Goal: Task Accomplishment & Management: Manage account settings

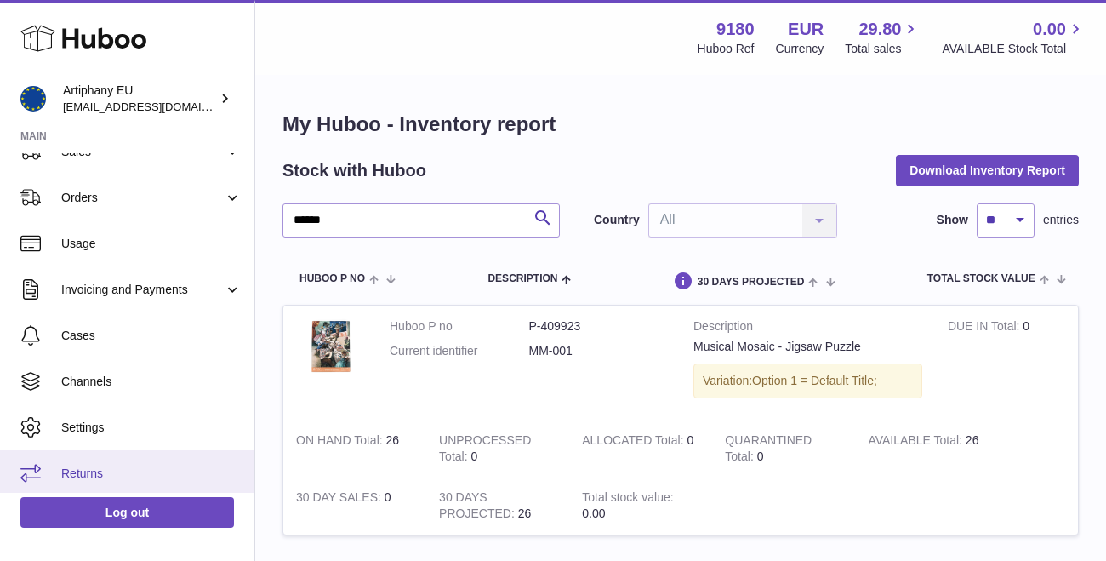
click at [26, 469] on icon at bounding box center [30, 473] width 20 height 18
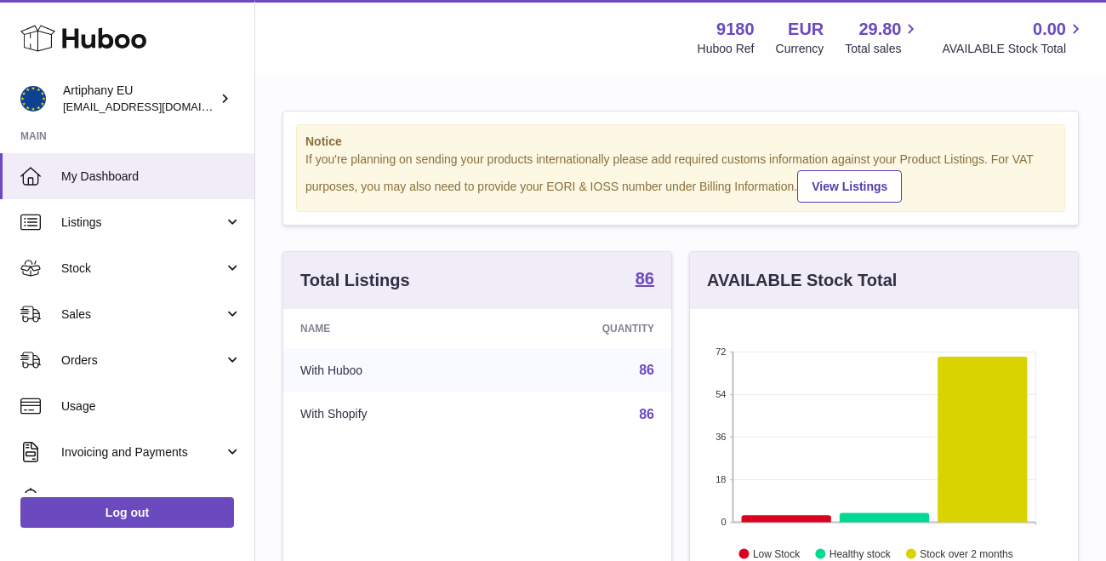
scroll to position [166, 0]
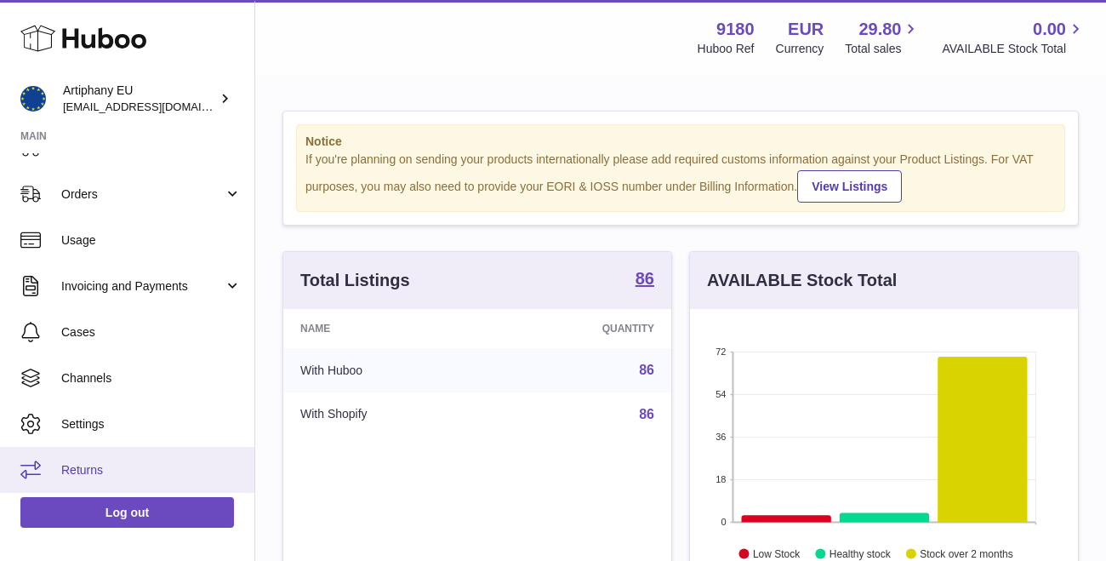
click at [83, 466] on span "Returns" at bounding box center [151, 470] width 180 height 16
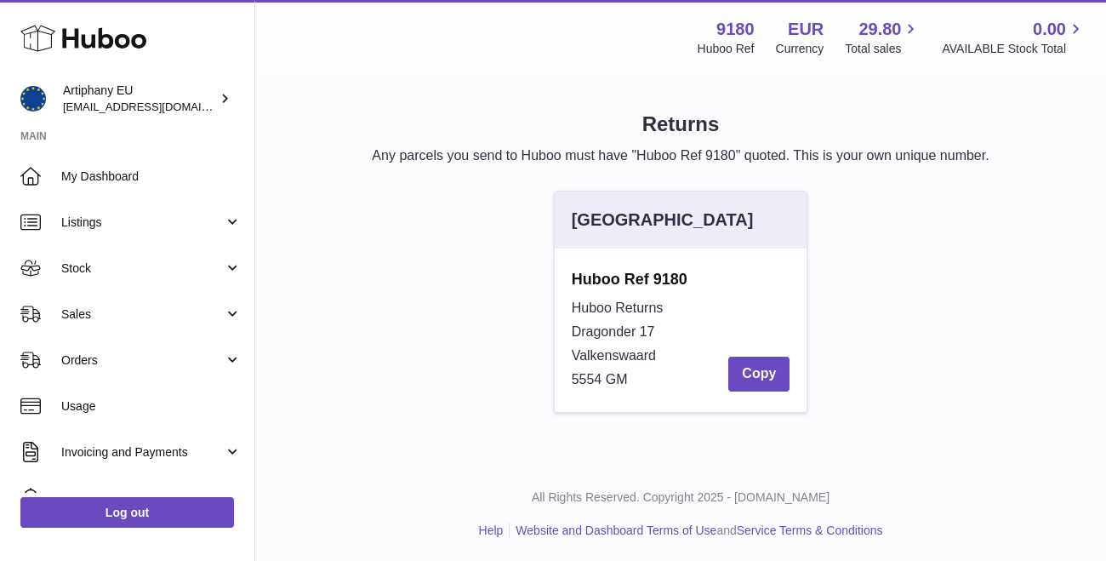
scroll to position [1, 0]
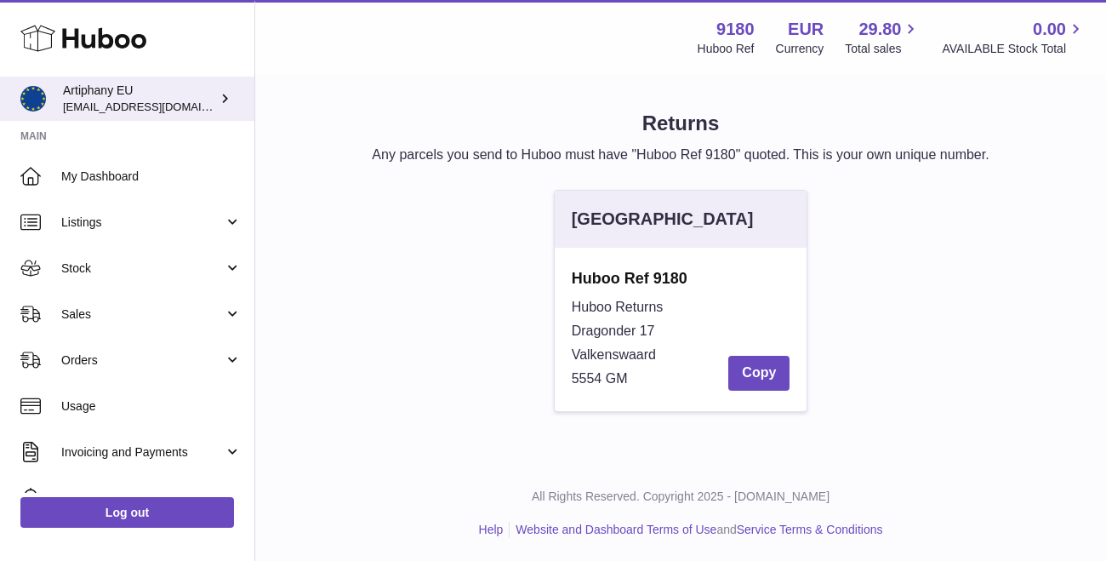
click at [116, 100] on span "[EMAIL_ADDRESS][DOMAIN_NAME]" at bounding box center [156, 107] width 187 height 14
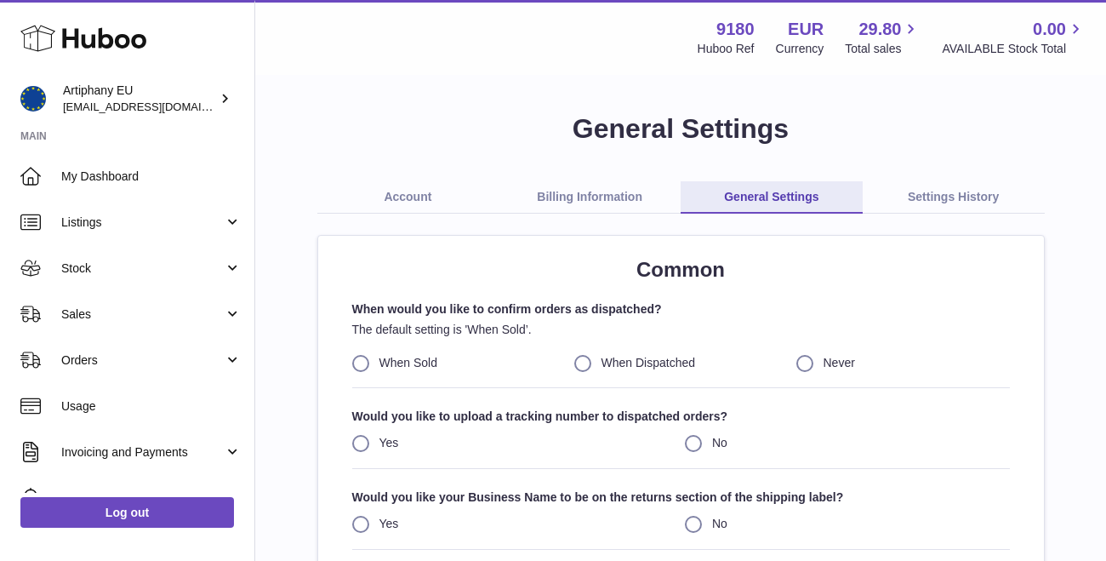
click at [579, 196] on link "Billing Information" at bounding box center [589, 197] width 182 height 32
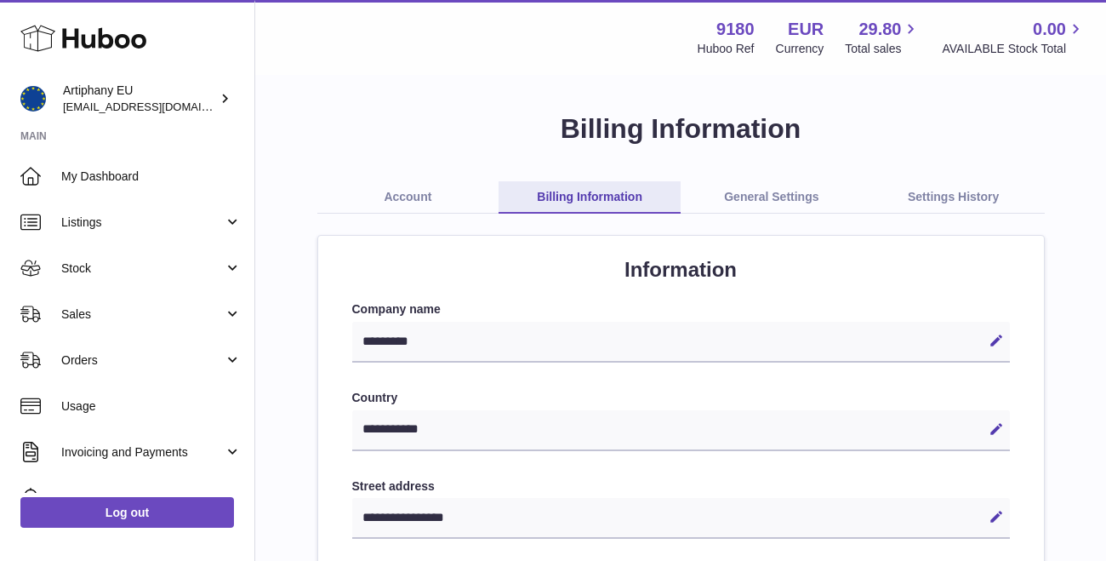
select select "**"
click at [411, 193] on link "Account" at bounding box center [408, 197] width 182 height 32
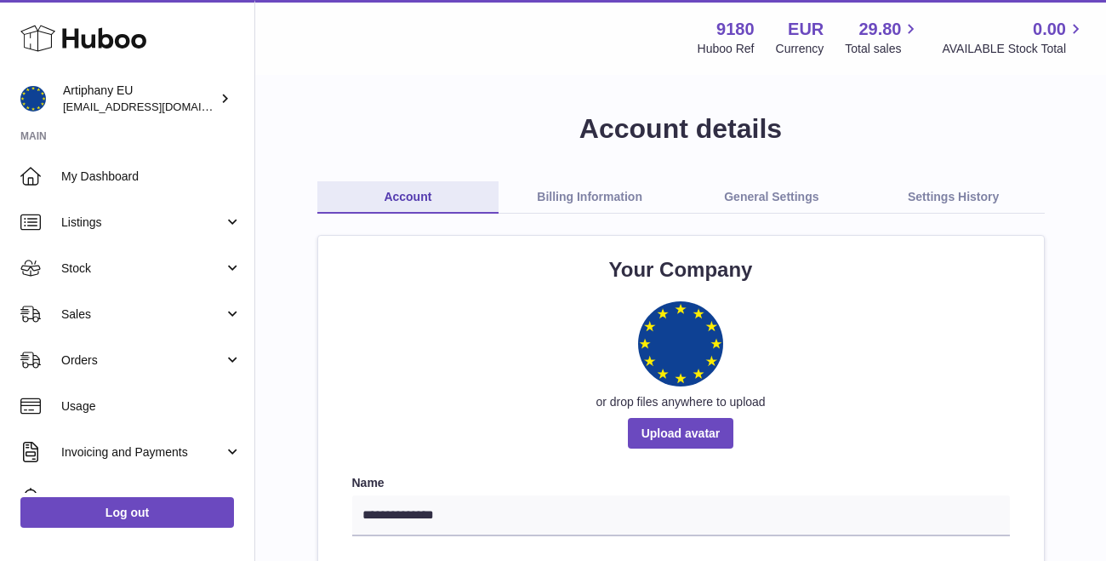
click at [594, 201] on link "Billing Information" at bounding box center [589, 197] width 182 height 32
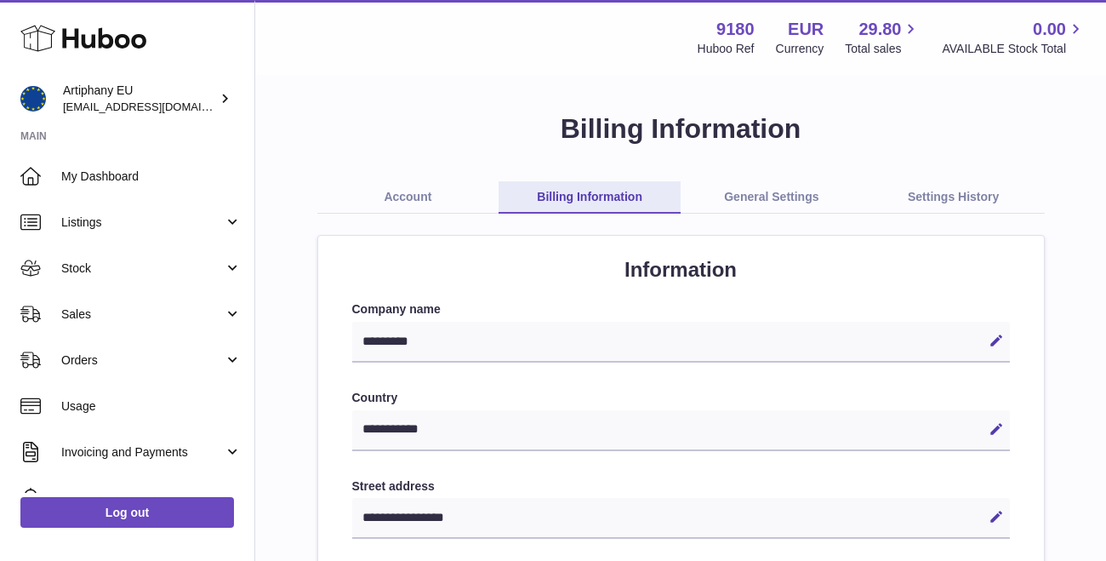
select select "**"
click at [788, 202] on link "General Settings" at bounding box center [771, 197] width 182 height 32
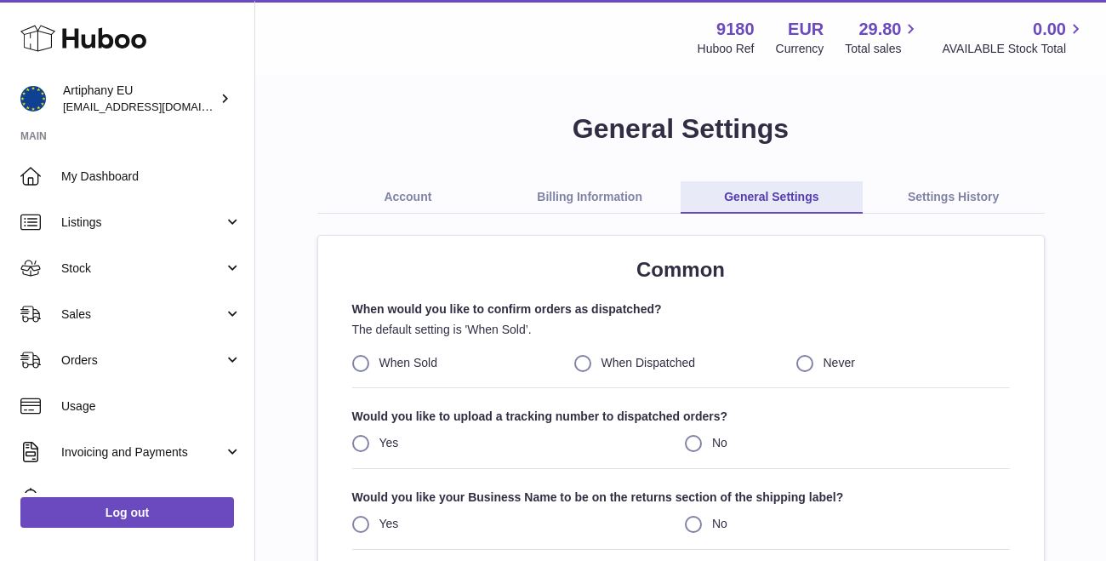
click at [955, 197] on link "Settings History" at bounding box center [954, 197] width 182 height 32
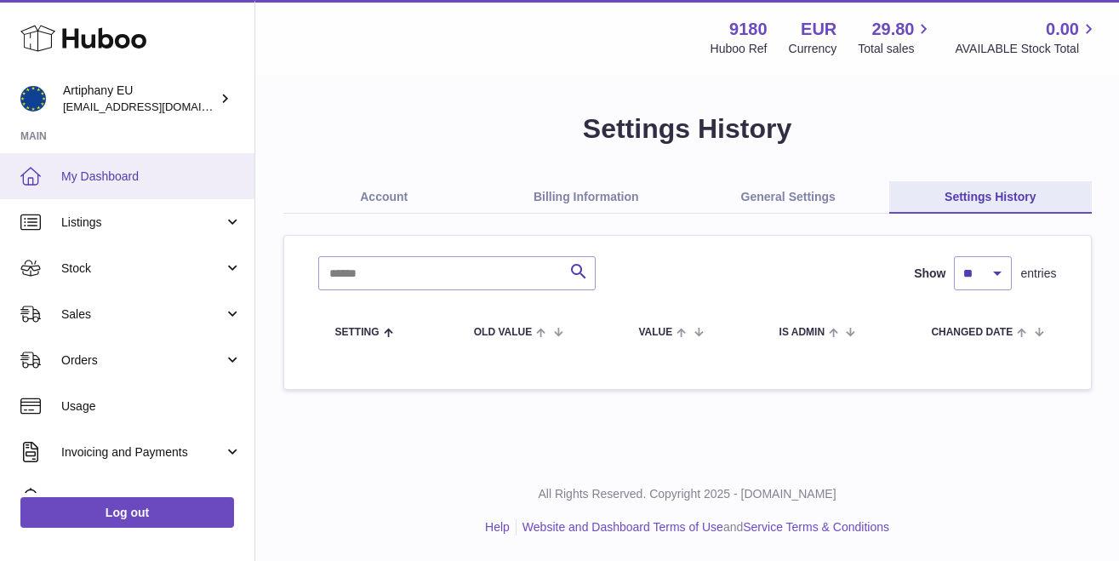
click at [48, 189] on link "My Dashboard" at bounding box center [127, 176] width 254 height 46
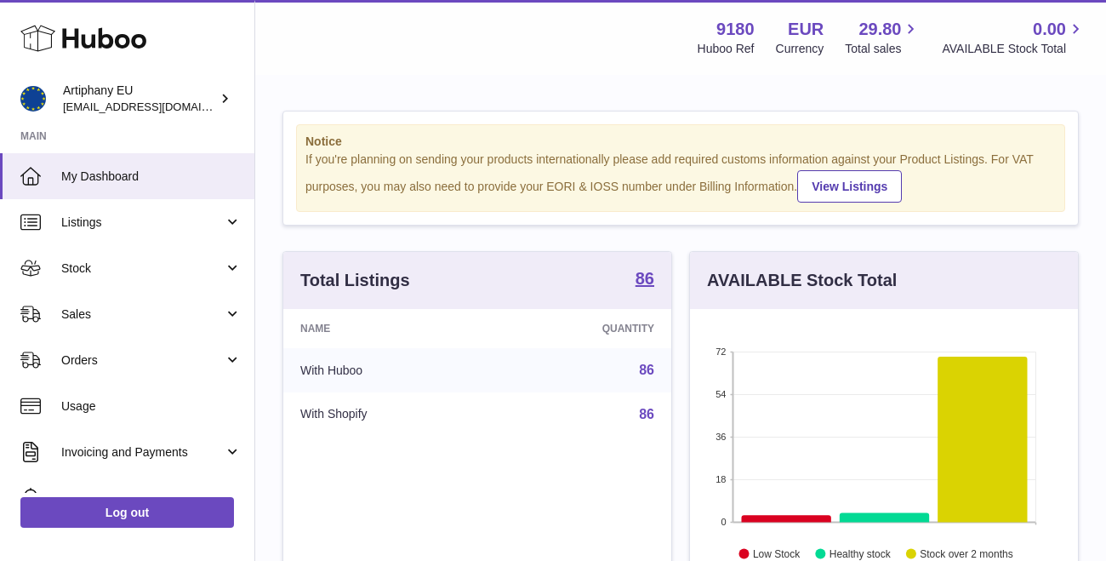
scroll to position [265, 388]
